Goal: Task Accomplishment & Management: Use online tool/utility

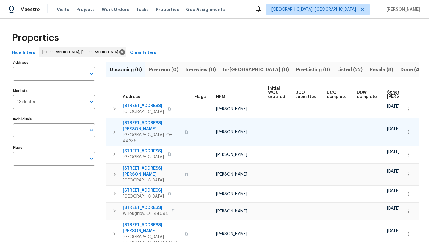
scroll to position [0, 72]
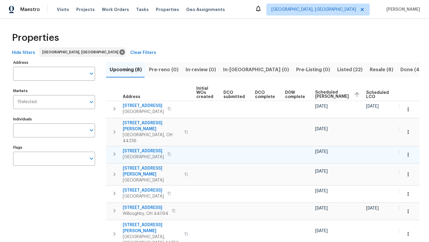
click at [136, 148] on span "20945 Halworth Rd" at bounding box center [143, 151] width 41 height 6
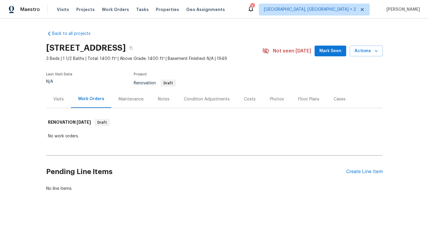
click at [197, 98] on div "Condition Adjustments" at bounding box center [207, 99] width 46 height 6
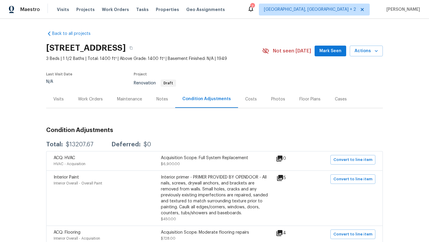
click at [248, 100] on div "Costs" at bounding box center [251, 99] width 12 height 6
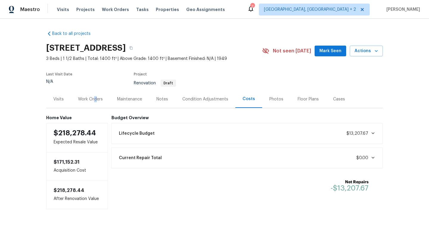
click at [95, 99] on div "Work Orders" at bounding box center [90, 99] width 25 height 6
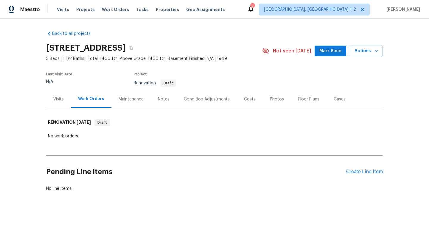
click at [210, 97] on div "Condition Adjustments" at bounding box center [207, 99] width 46 height 6
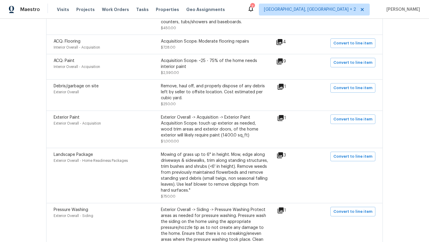
scroll to position [198, 0]
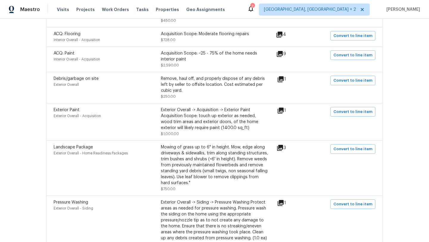
click at [281, 147] on icon at bounding box center [280, 148] width 6 height 6
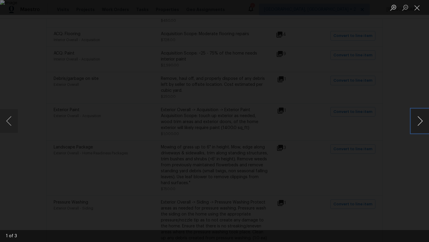
click at [421, 122] on button "Next image" at bounding box center [420, 121] width 18 height 24
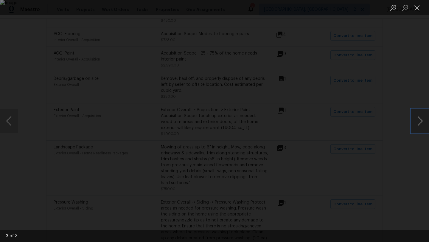
click at [421, 122] on button "Next image" at bounding box center [420, 121] width 18 height 24
click at [419, 10] on button "Close lightbox" at bounding box center [417, 7] width 12 height 10
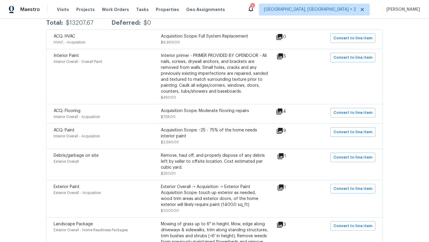
scroll to position [122, 0]
click at [283, 187] on icon at bounding box center [281, 186] width 6 height 6
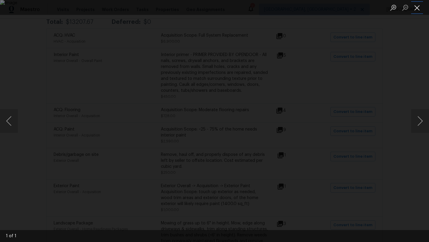
click at [417, 10] on button "Close lightbox" at bounding box center [417, 7] width 12 height 10
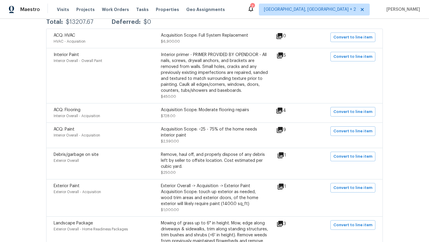
click at [188, 194] on div "Exterior Overall -> Acquisition -> Exterior Paint Acquisition Scope: touch up e…" at bounding box center [214, 195] width 107 height 24
click at [229, 191] on div "Exterior Overall -> Acquisition -> Exterior Paint Acquisition Scope: touch up e…" at bounding box center [214, 195] width 107 height 24
click at [76, 183] on div "Exterior Paint Exterior Overall - Acquisition Exterior Overall -> Acquisition -…" at bounding box center [214, 197] width 336 height 37
click at [74, 187] on span "Exterior Paint" at bounding box center [67, 186] width 26 height 4
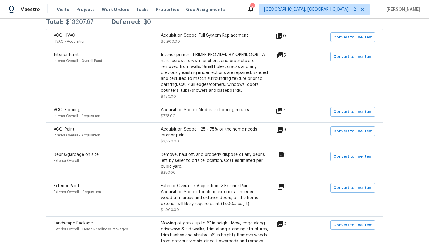
click at [315, 206] on span at bounding box center [316, 198] width 23 height 30
click at [200, 199] on div "Exterior Overall -> Acquisition -> Exterior Paint Acquisition Scope: touch up e…" at bounding box center [214, 195] width 107 height 24
click at [283, 185] on icon at bounding box center [281, 186] width 6 height 6
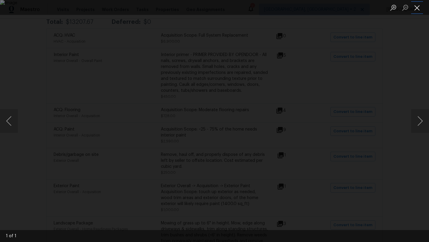
click at [419, 9] on button "Close lightbox" at bounding box center [417, 7] width 12 height 10
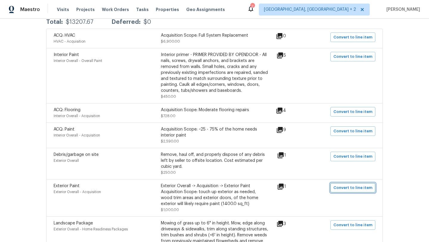
click at [344, 188] on span "Convert to line item" at bounding box center [352, 187] width 39 height 7
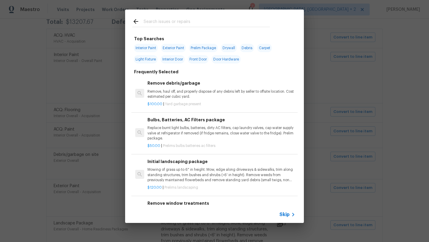
click at [172, 51] on span "Exterior Paint" at bounding box center [173, 48] width 25 height 8
type input "Exterior Paint"
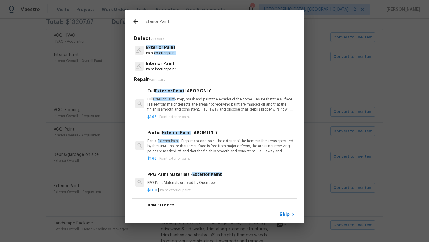
click at [136, 22] on icon at bounding box center [135, 21] width 7 height 7
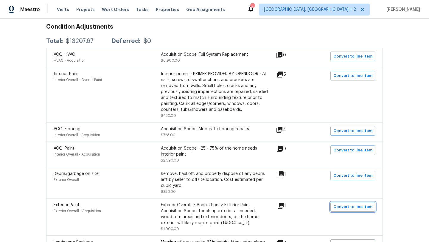
scroll to position [101, 0]
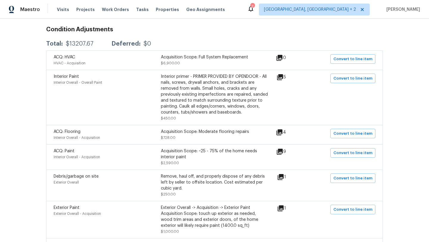
click at [282, 57] on icon at bounding box center [279, 58] width 6 height 6
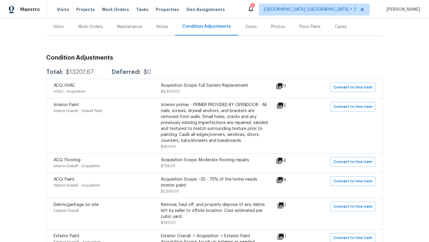
scroll to position [74, 0]
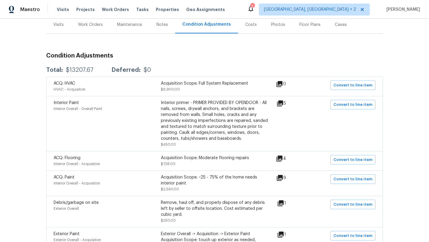
click at [190, 161] on div "Acquisition Scope: Moderate flooring repairs" at bounding box center [214, 158] width 107 height 6
click at [186, 158] on div "Acquisition Scope: Moderate flooring repairs" at bounding box center [214, 158] width 107 height 6
click at [282, 158] on icon at bounding box center [279, 158] width 6 height 6
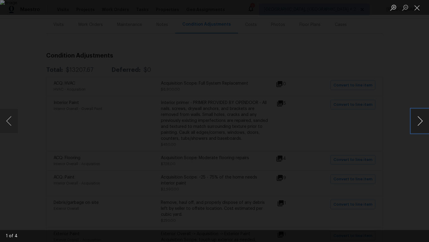
click at [421, 125] on button "Next image" at bounding box center [420, 121] width 18 height 24
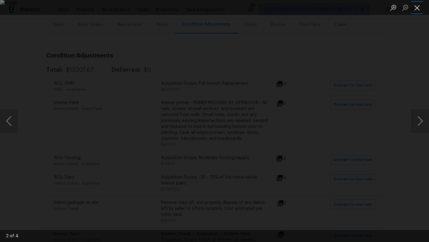
click at [417, 10] on button "Close lightbox" at bounding box center [417, 7] width 12 height 10
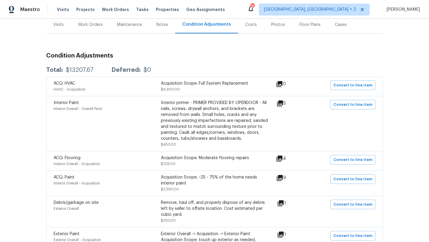
click at [210, 162] on div "Acquisition Scope: Moderate flooring repairs $728.00" at bounding box center [214, 161] width 107 height 12
click at [195, 161] on div "Acquisition Scope: Moderate flooring repairs $728.00" at bounding box center [214, 161] width 107 height 12
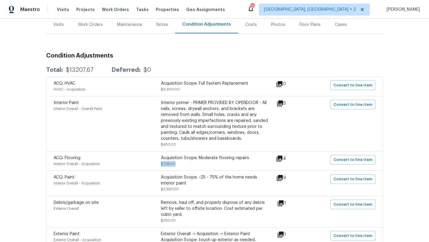
click at [195, 161] on div "Acquisition Scope: Moderate flooring repairs $728.00" at bounding box center [214, 161] width 107 height 12
click at [202, 164] on div "Acquisition Scope: Moderate flooring repairs $728.00" at bounding box center [214, 161] width 107 height 12
click at [202, 163] on div "Acquisition Scope: Moderate flooring repairs $728.00" at bounding box center [214, 161] width 107 height 12
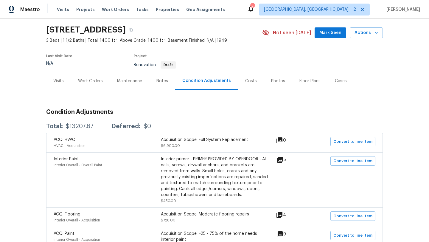
scroll to position [5, 0]
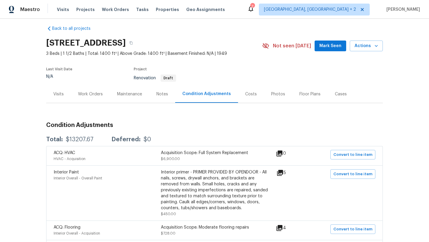
click at [304, 94] on div "Floor Plans" at bounding box center [309, 94] width 21 height 6
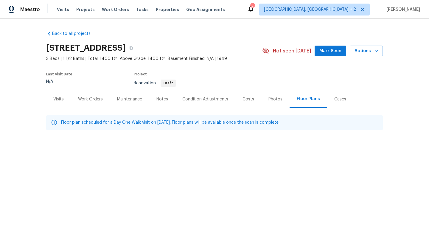
click at [98, 100] on div "Work Orders" at bounding box center [90, 99] width 25 height 6
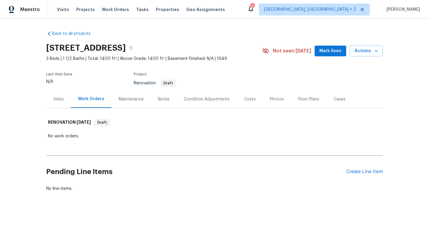
click at [276, 99] on div "Photos" at bounding box center [277, 99] width 14 height 6
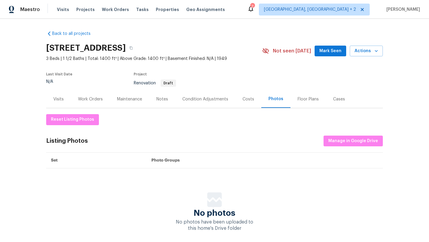
click at [204, 98] on div "Condition Adjustments" at bounding box center [205, 99] width 46 height 6
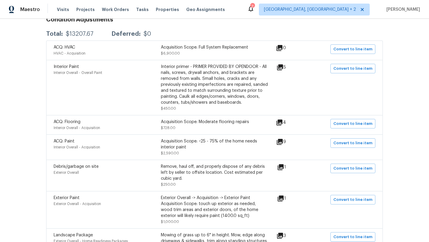
scroll to position [114, 0]
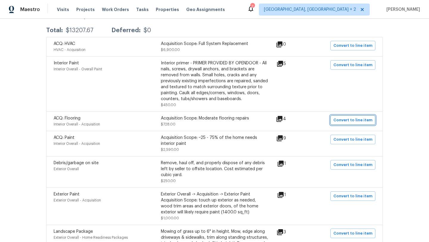
click at [342, 122] on span "Convert to line item" at bounding box center [352, 120] width 39 height 7
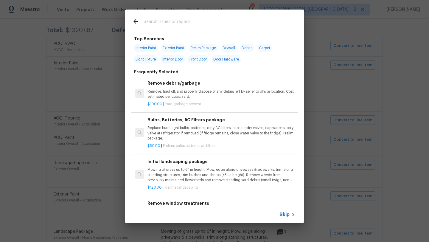
click at [177, 21] on input "text" at bounding box center [207, 22] width 126 height 9
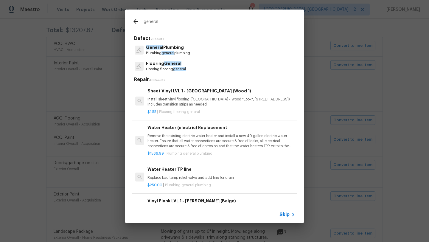
type input "general"
click at [162, 67] on p "Flooring flooring general" at bounding box center [166, 69] width 40 height 5
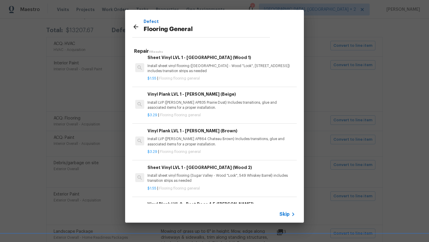
scroll to position [5, 0]
click at [134, 28] on icon at bounding box center [135, 26] width 7 height 7
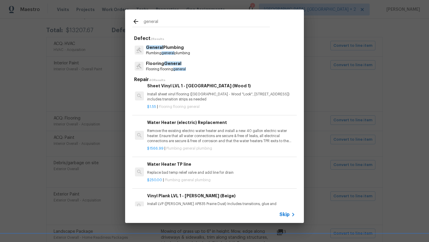
click at [135, 19] on icon at bounding box center [135, 21] width 7 height 7
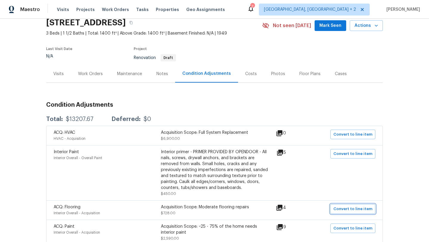
scroll to position [0, 0]
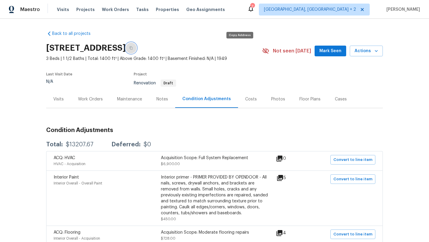
click at [133, 47] on icon "button" at bounding box center [131, 48] width 4 height 4
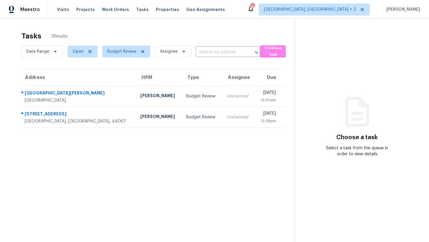
scroll to position [13, 0]
